Goal: Obtain resource: Download file/media

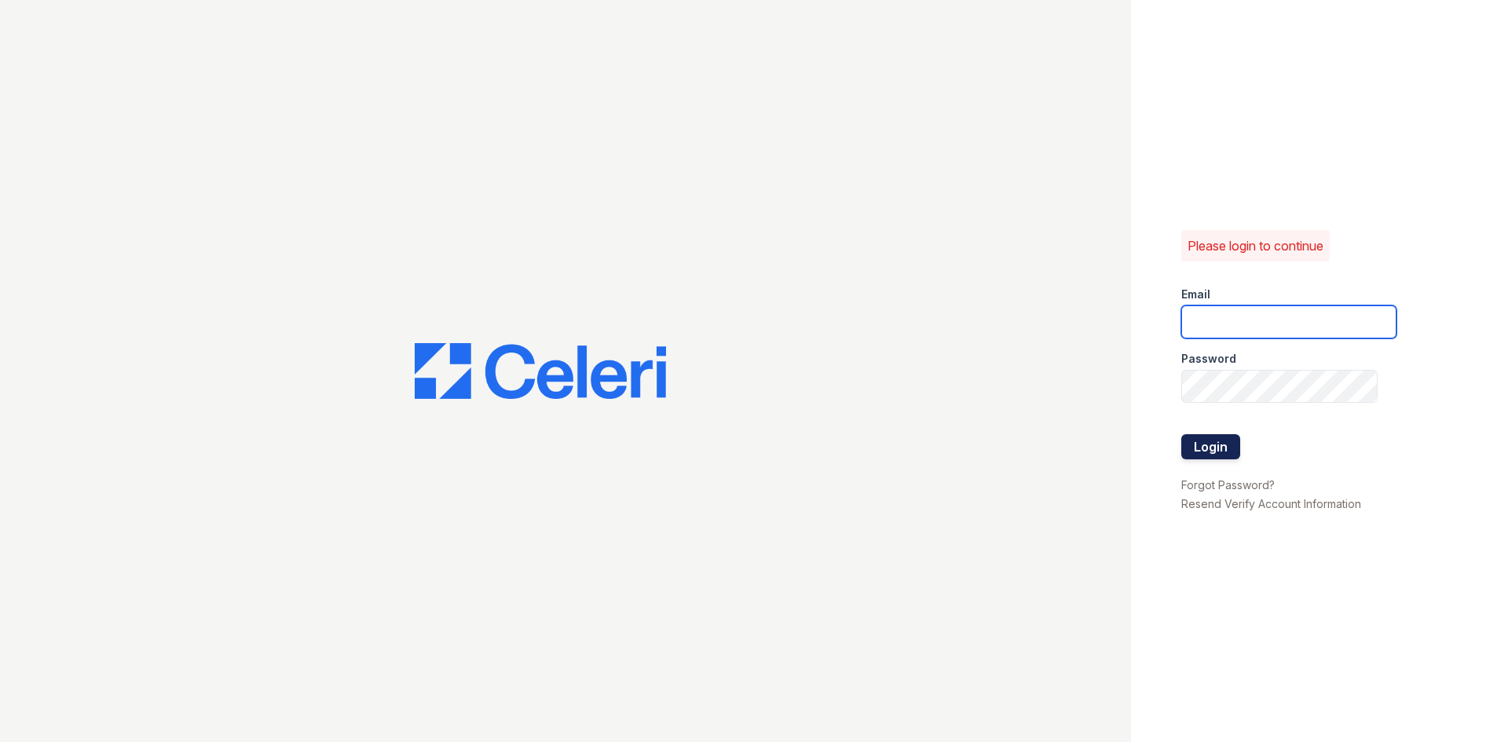
type input "[EMAIL_ADDRESS][DOMAIN_NAME]"
click at [1207, 442] on button "Login" at bounding box center [1210, 446] width 59 height 25
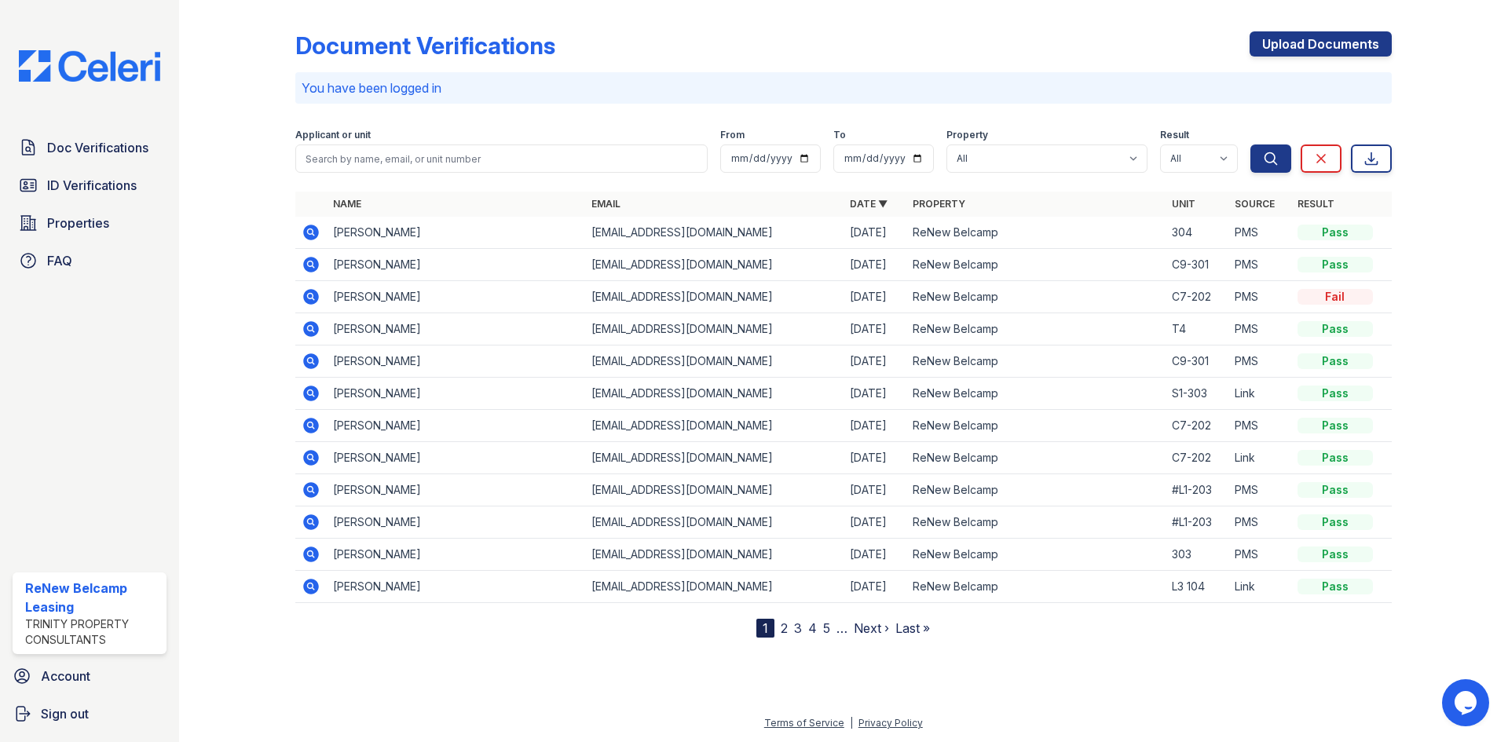
click at [785, 635] on link "2" at bounding box center [784, 629] width 7 height 16
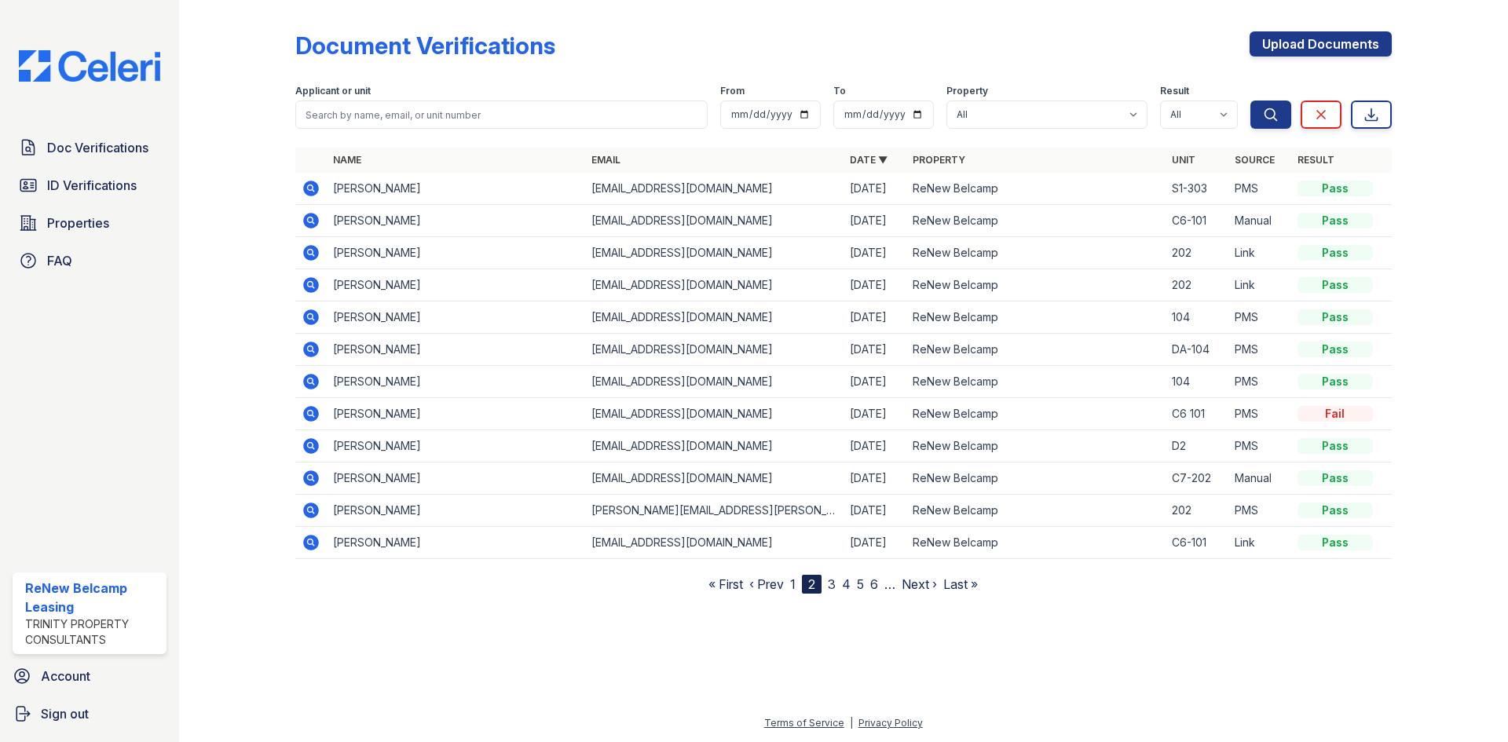
click at [309, 191] on icon at bounding box center [311, 189] width 16 height 16
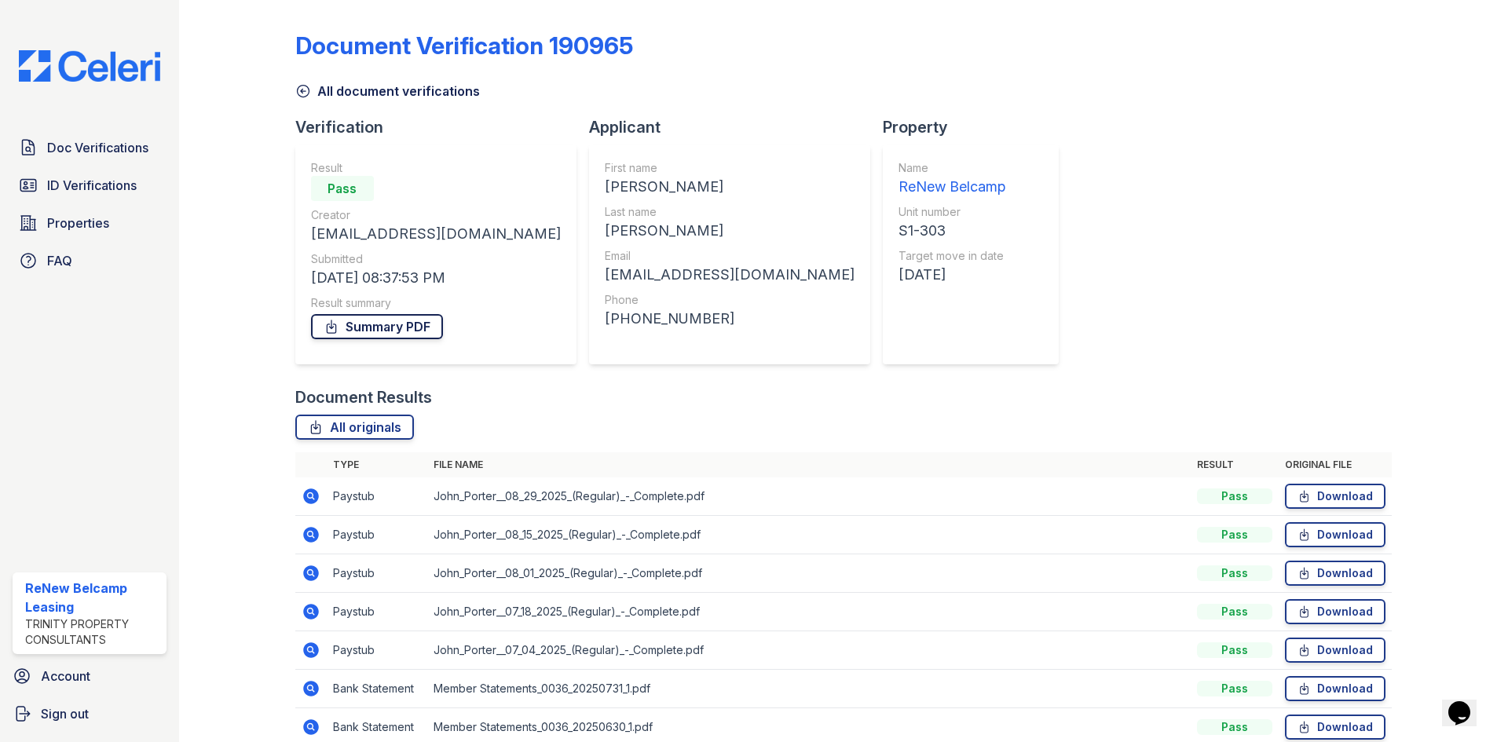
click at [377, 336] on link "Summary PDF" at bounding box center [377, 326] width 132 height 25
click at [130, 185] on span "ID Verifications" at bounding box center [92, 185] width 90 height 19
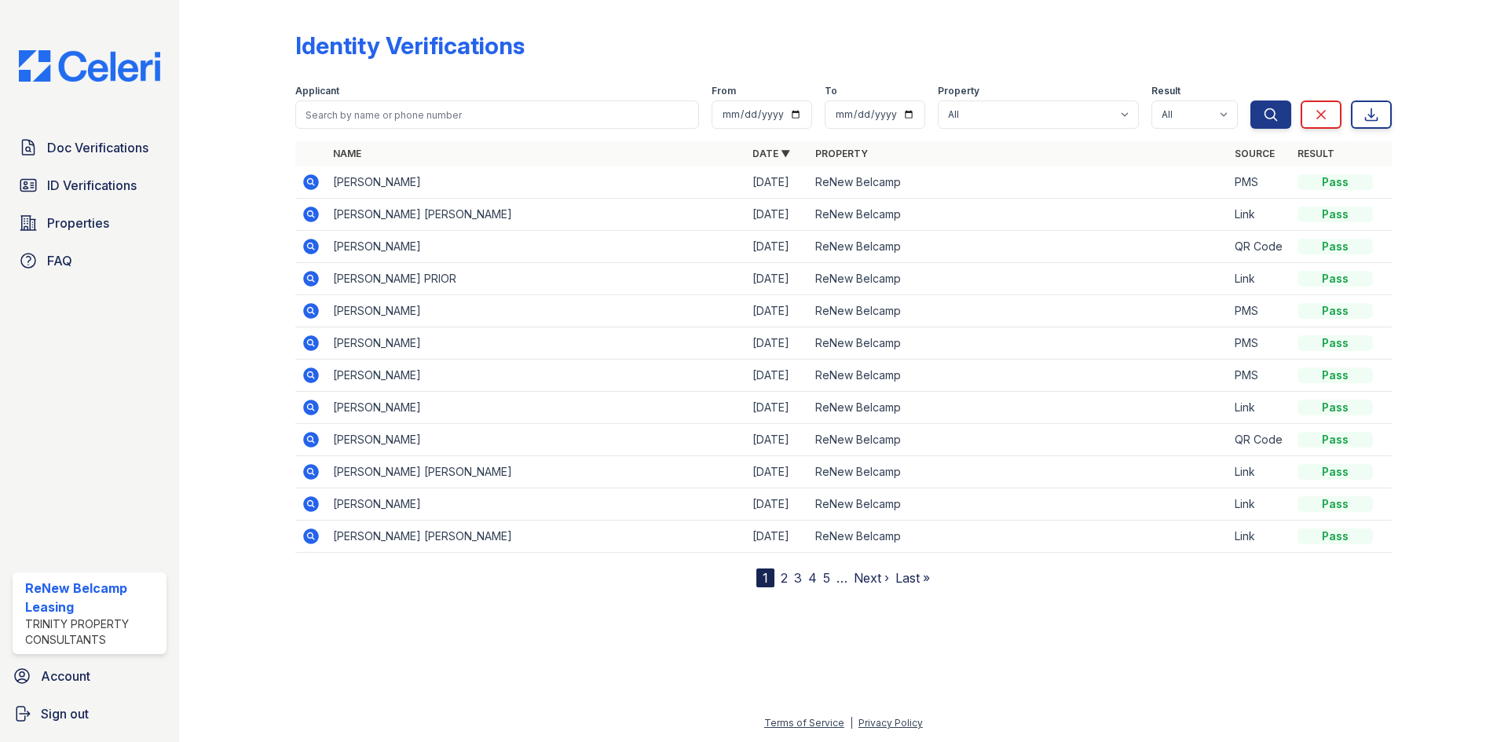
click at [788, 580] on nav "1 2 3 4 5 … Next › Last »" at bounding box center [843, 578] width 174 height 19
click at [784, 578] on link "2" at bounding box center [784, 578] width 7 height 16
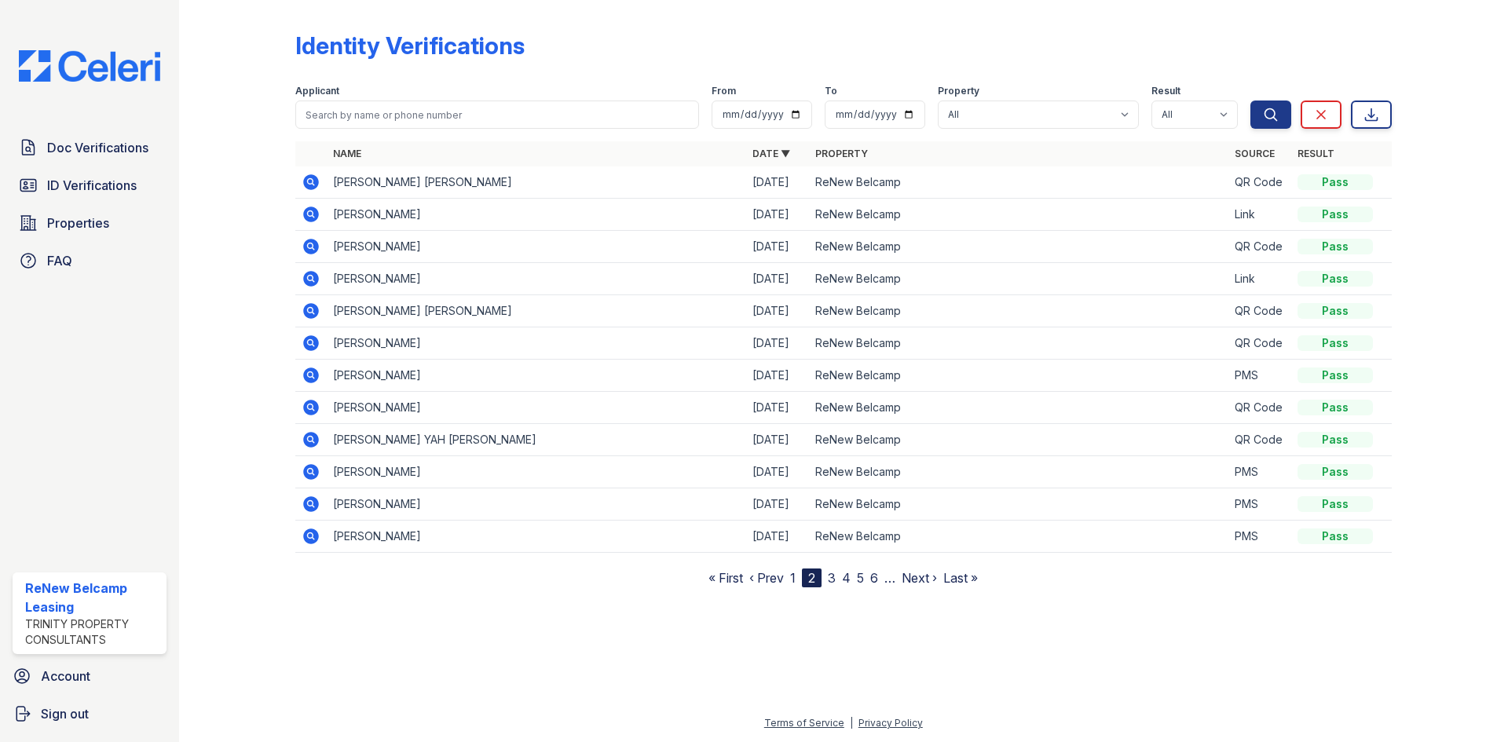
click at [835, 582] on link "3" at bounding box center [832, 578] width 8 height 16
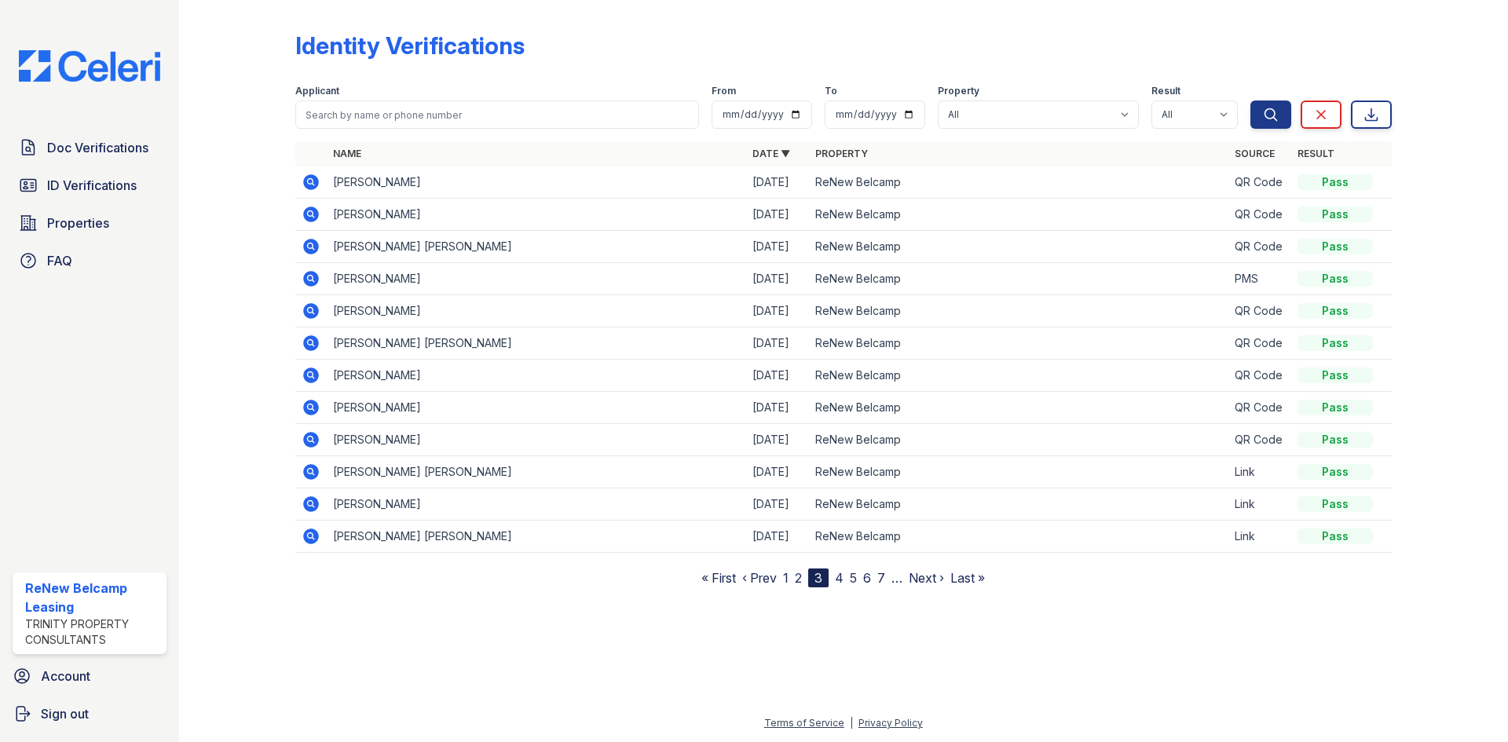
click at [309, 280] on icon at bounding box center [311, 278] width 19 height 19
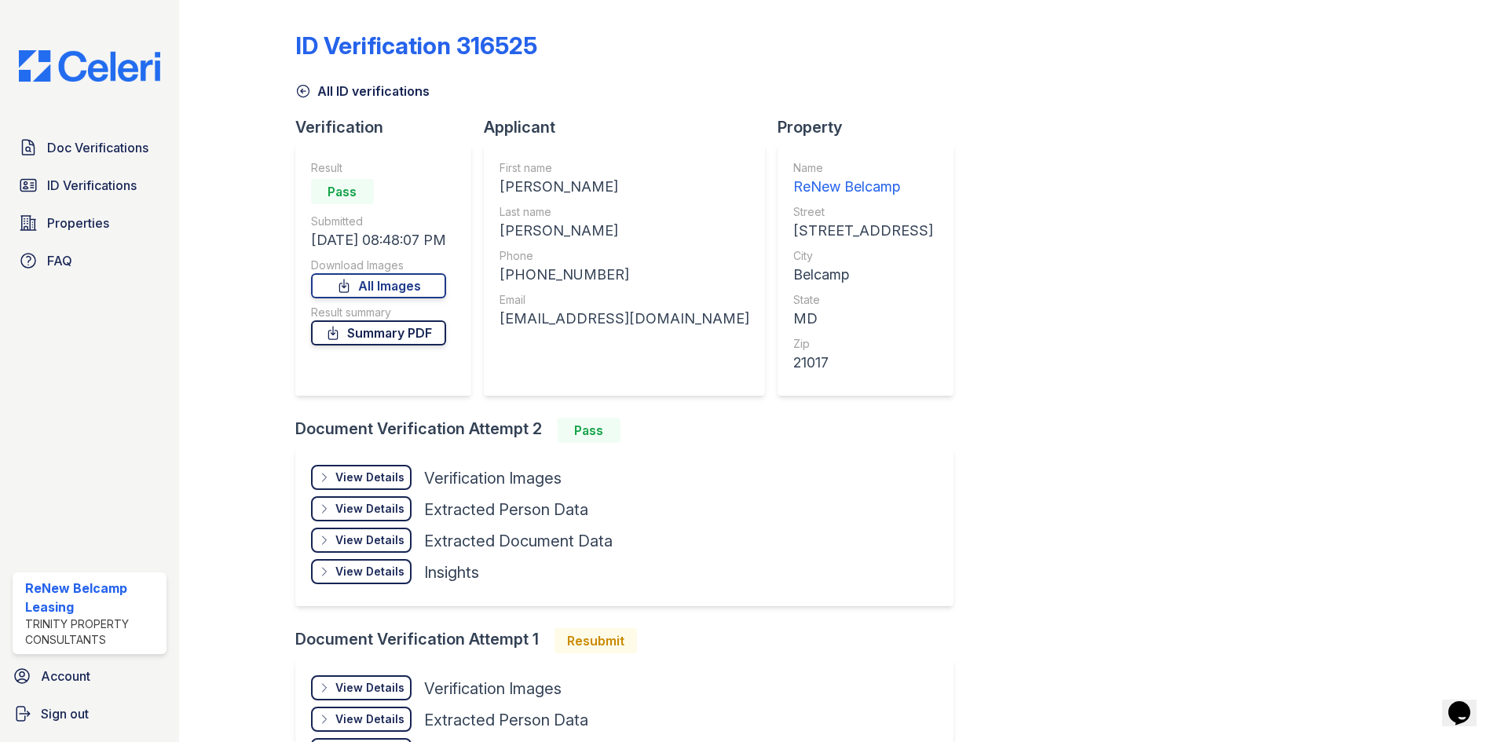
click at [397, 338] on link "Summary PDF" at bounding box center [378, 332] width 135 height 25
